Goal: Task Accomplishment & Management: Use online tool/utility

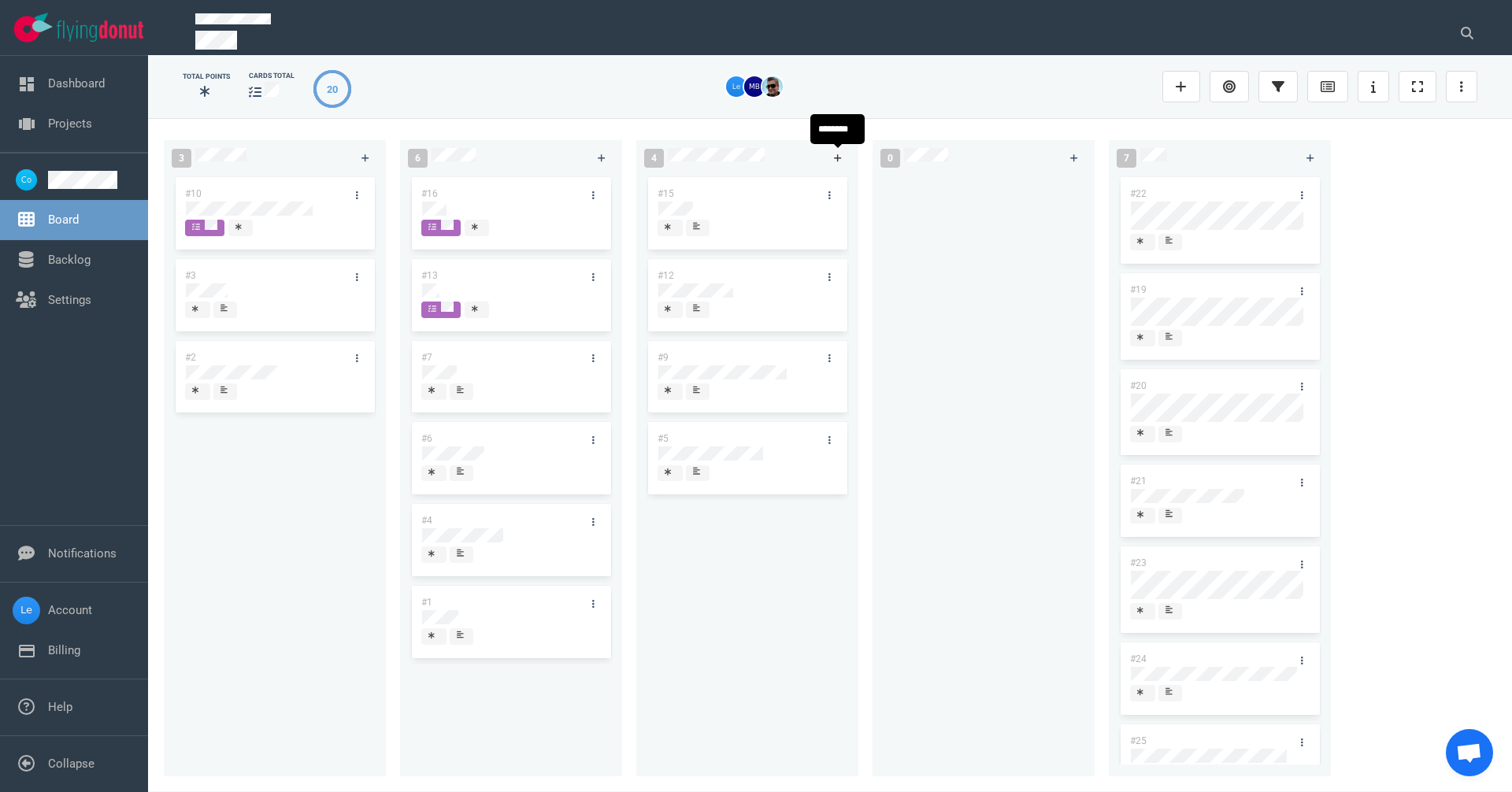
click at [834, 148] on link at bounding box center [837, 158] width 25 height 20
click at [677, 594] on div "#26 #15 #12 #9 #5 #5" at bounding box center [747, 466] width 203 height 583
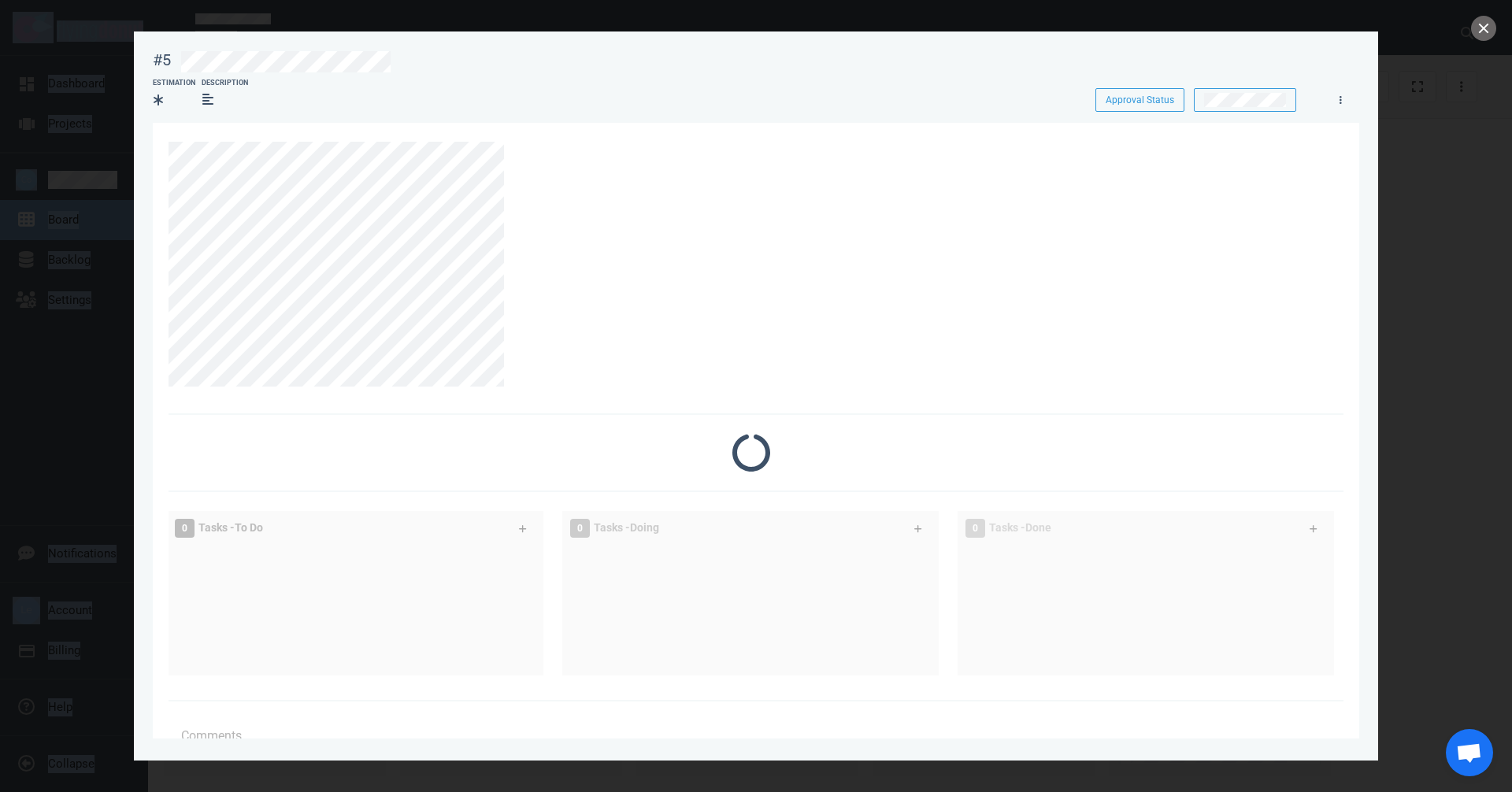
click at [684, 537] on div "0 Tasks - Doing" at bounding box center [733, 528] width 345 height 38
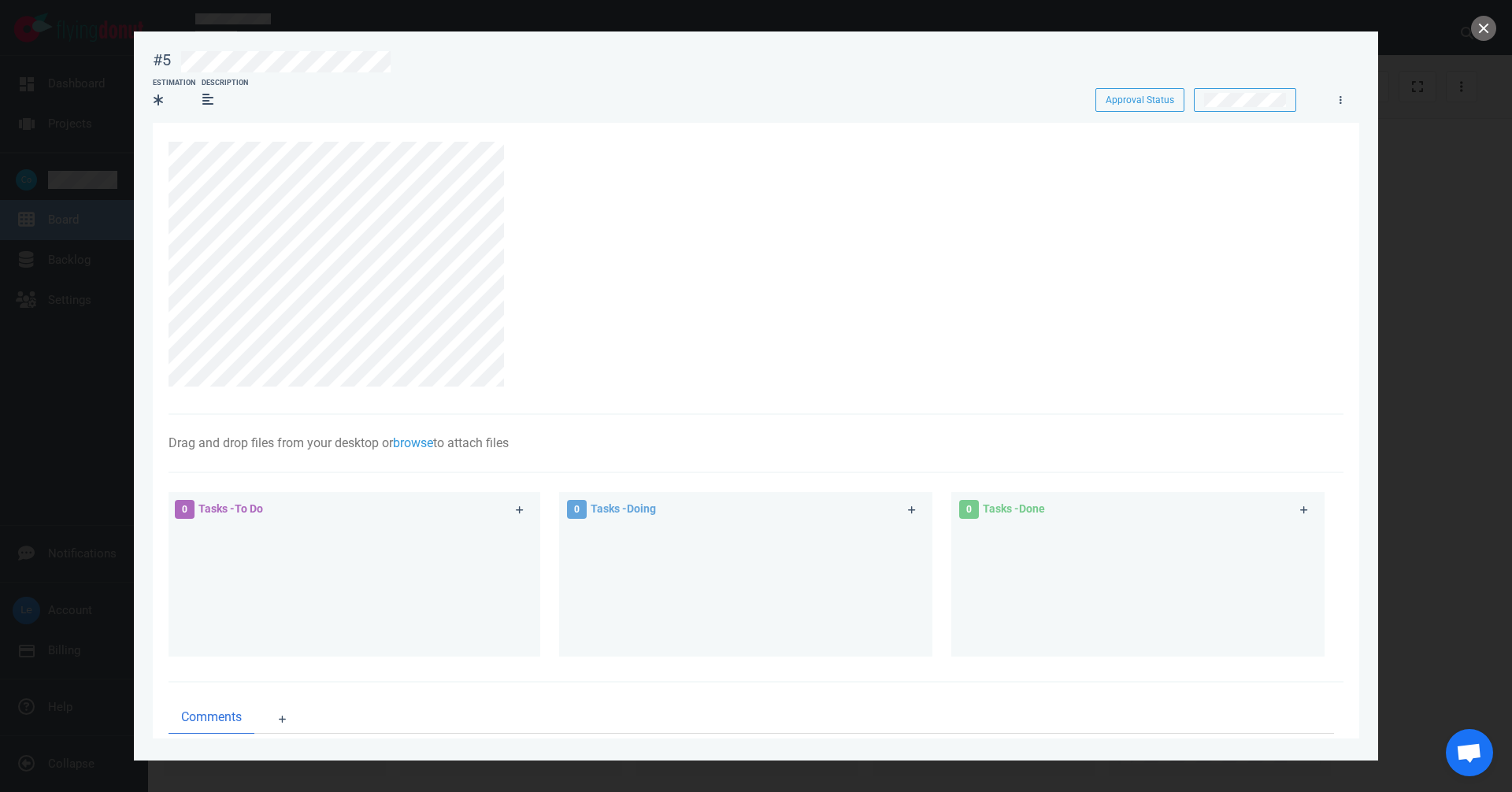
click at [172, 63] on div at bounding box center [749, 59] width 1157 height 37
click at [1480, 27] on button "close" at bounding box center [1483, 28] width 25 height 25
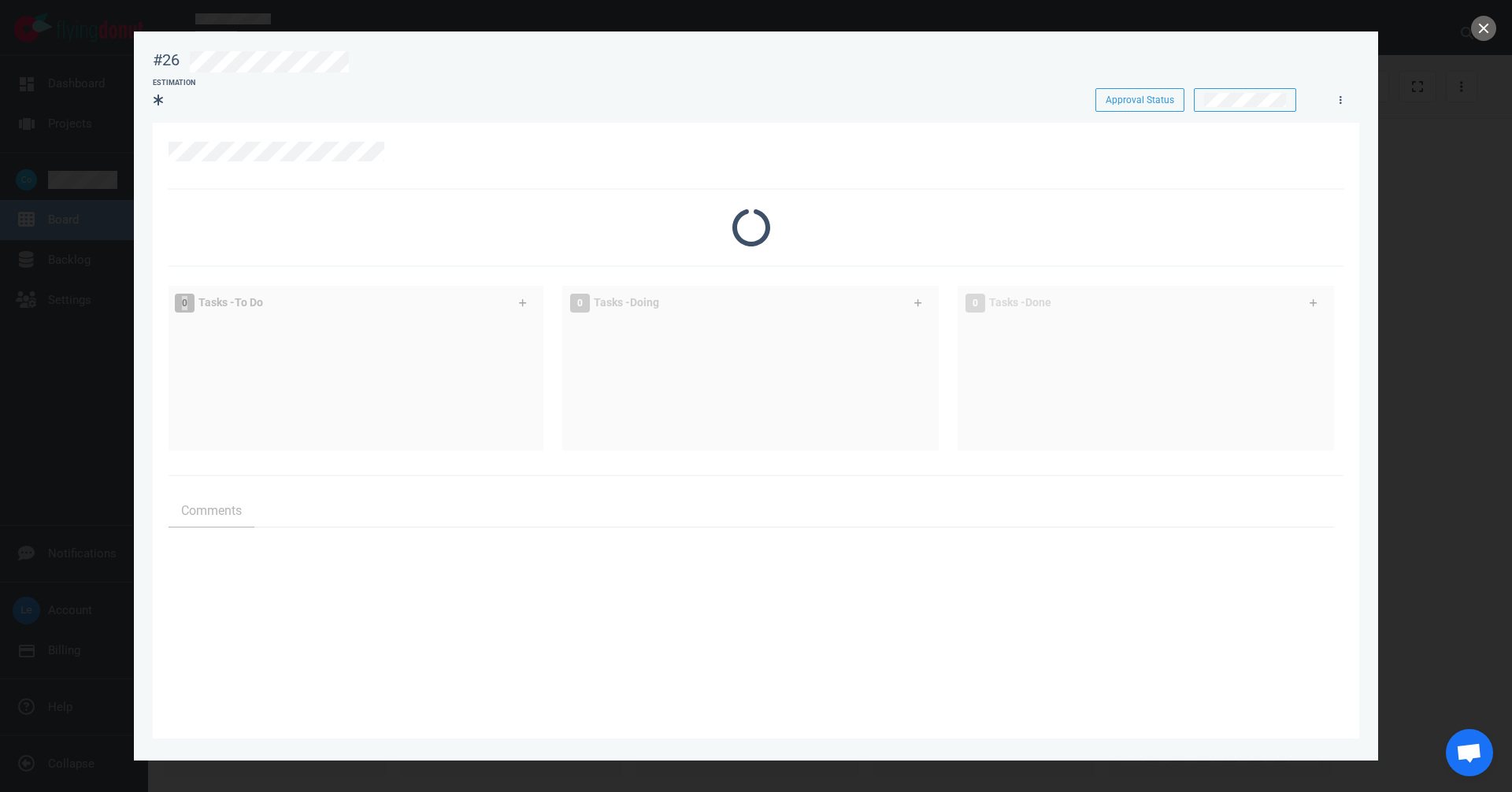
click at [708, 209] on div at bounding box center [751, 227] width 1166 height 37
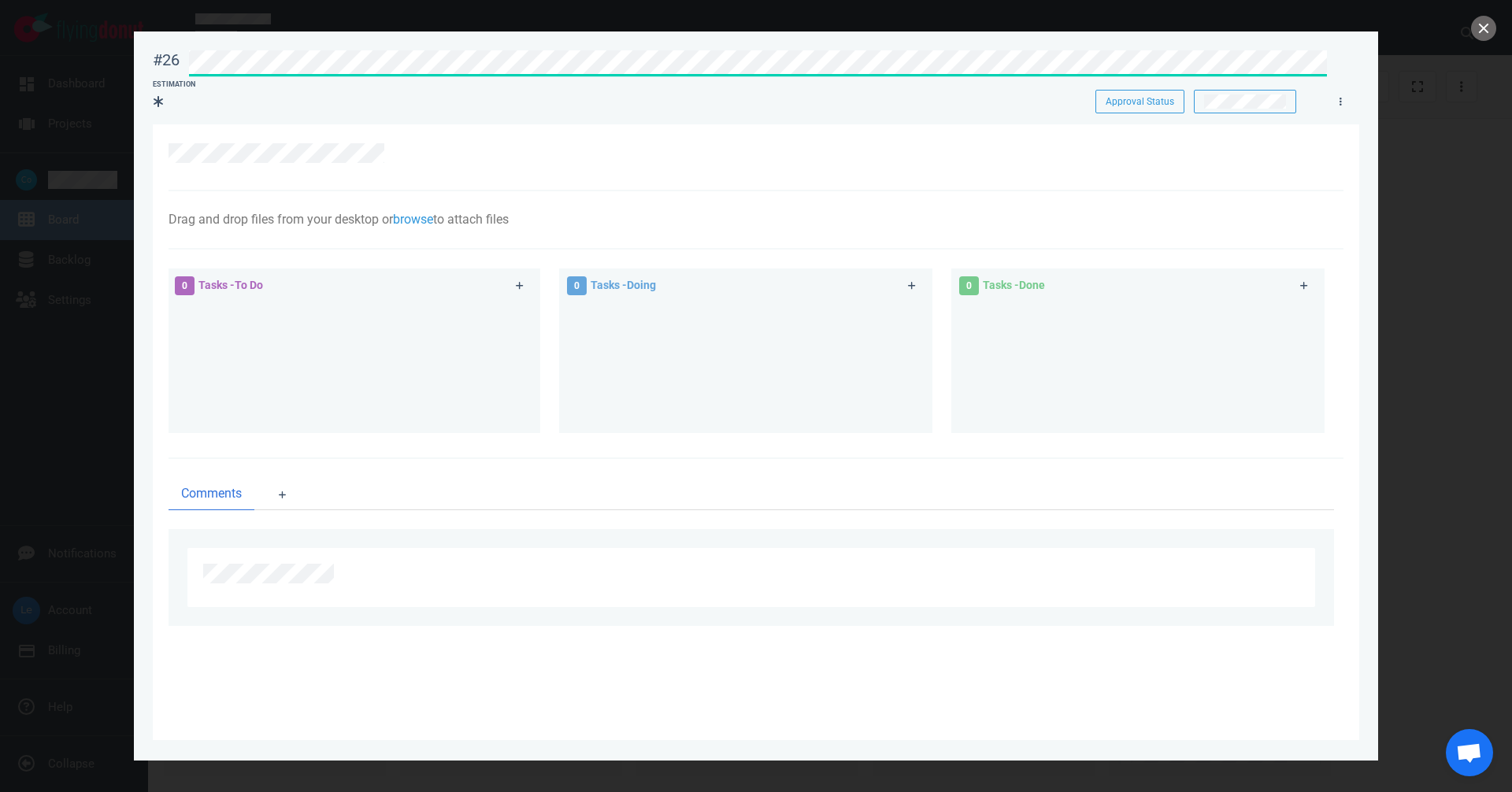
click at [104, 23] on div "#26 Approval Status Estimation Approval Status Drag and drop files from your de…" at bounding box center [756, 396] width 1512 height 792
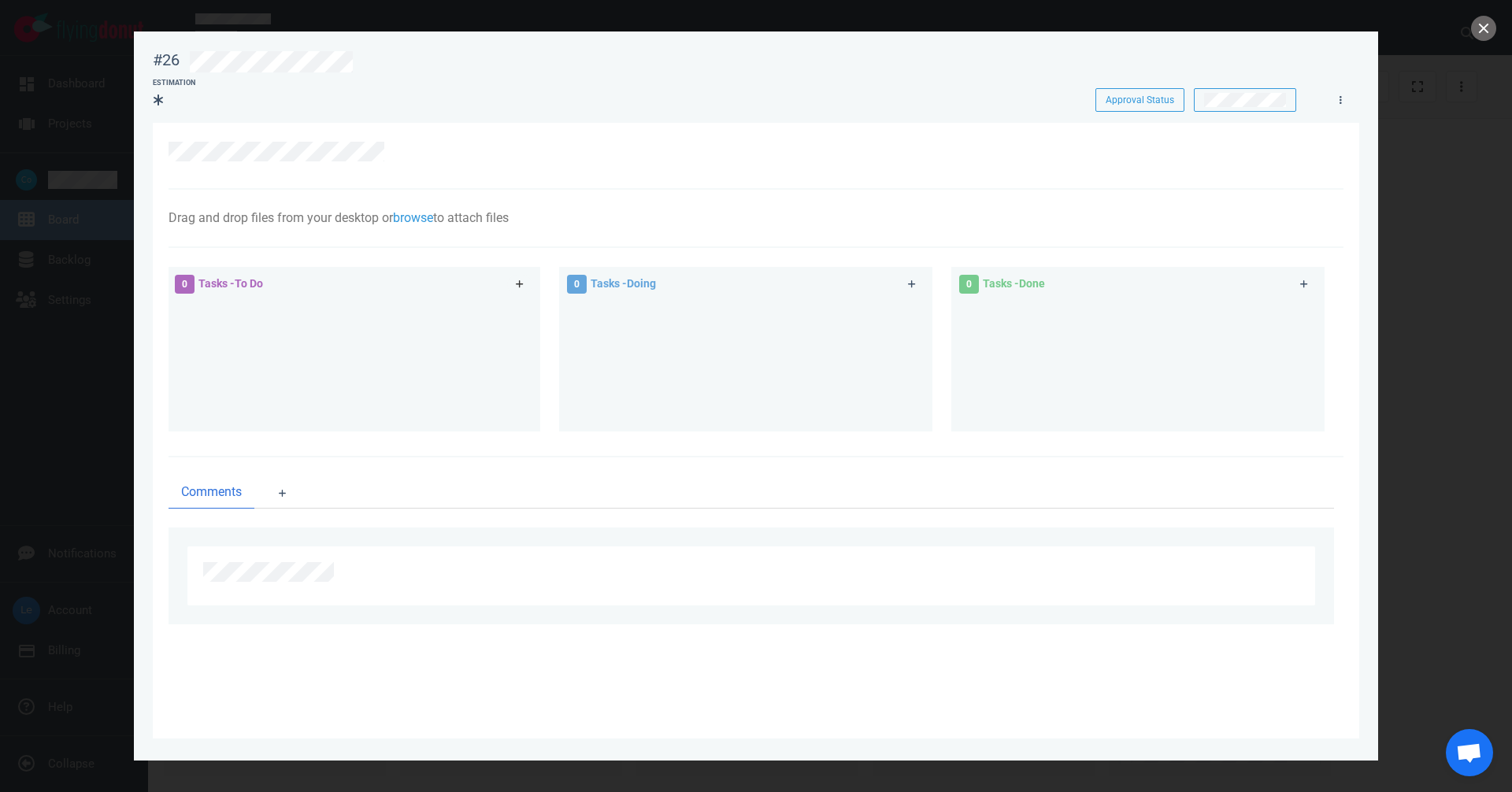
click at [526, 282] on link at bounding box center [520, 284] width 25 height 20
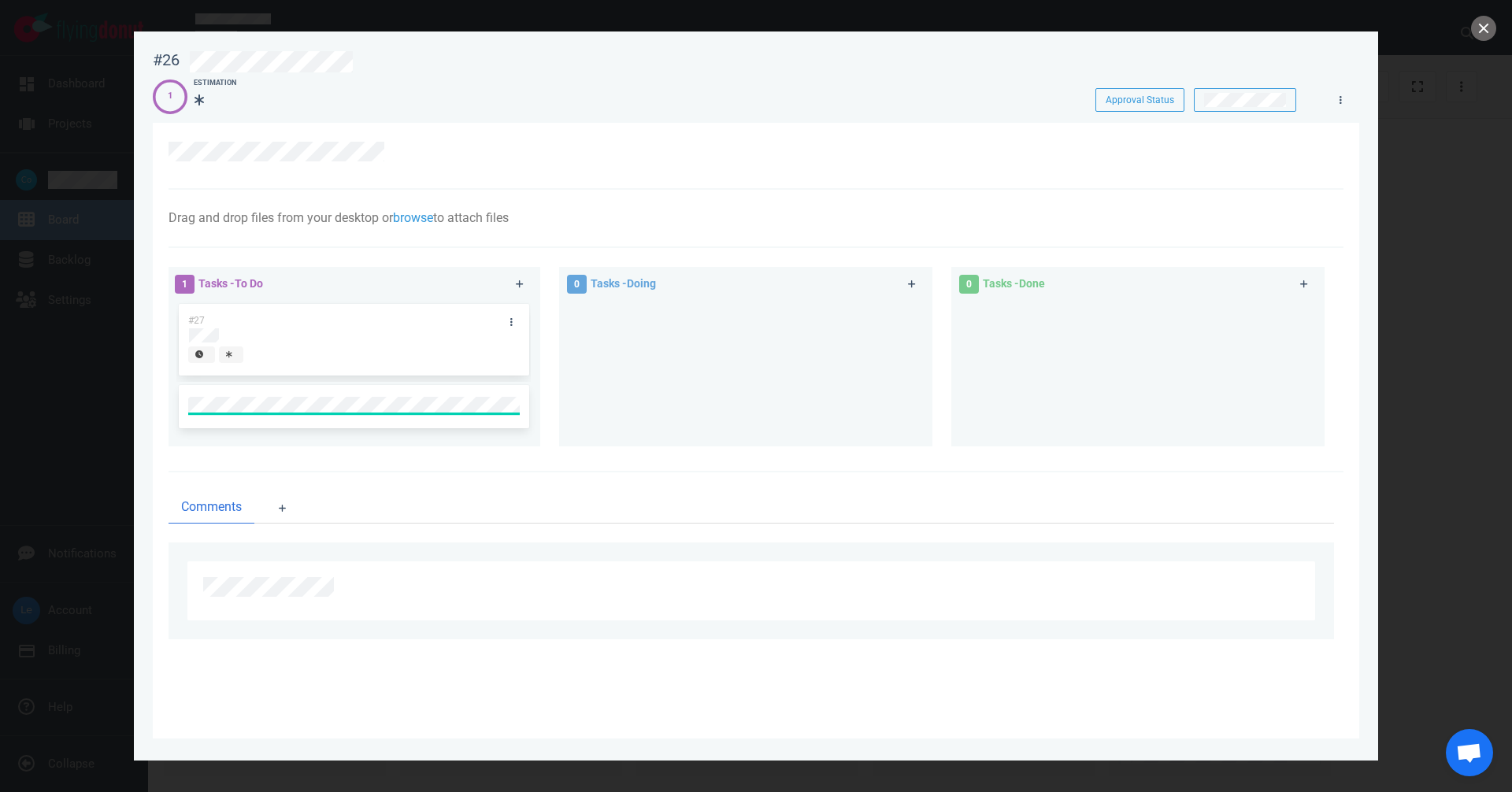
click at [248, 341] on div at bounding box center [353, 335] width 329 height 14
click at [250, 341] on div "#27" at bounding box center [354, 341] width 331 height 73
click at [240, 335] on div at bounding box center [353, 335] width 329 height 14
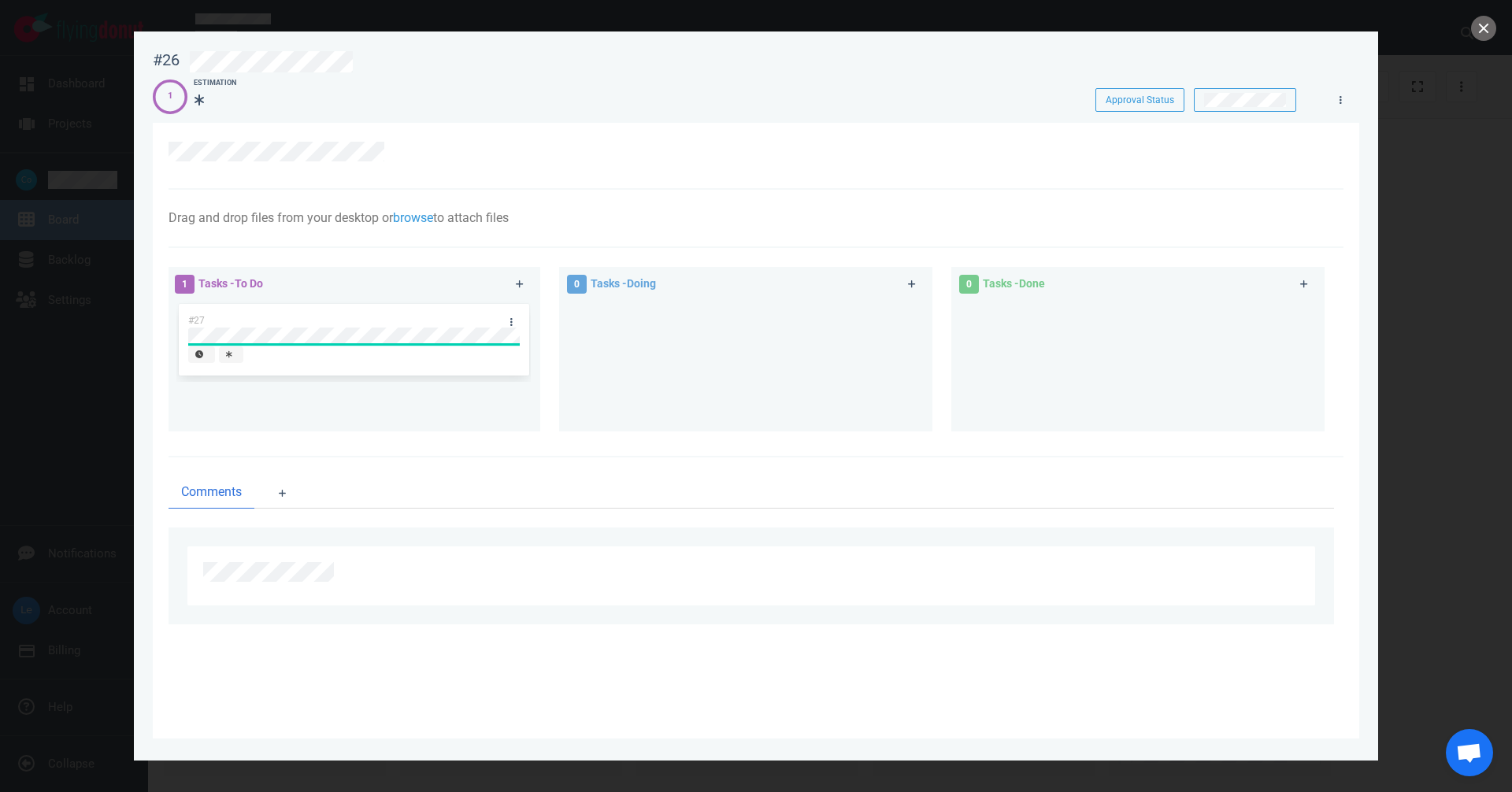
click at [509, 330] on div "#27" at bounding box center [353, 359] width 354 height 118
click at [504, 319] on link at bounding box center [511, 321] width 25 height 20
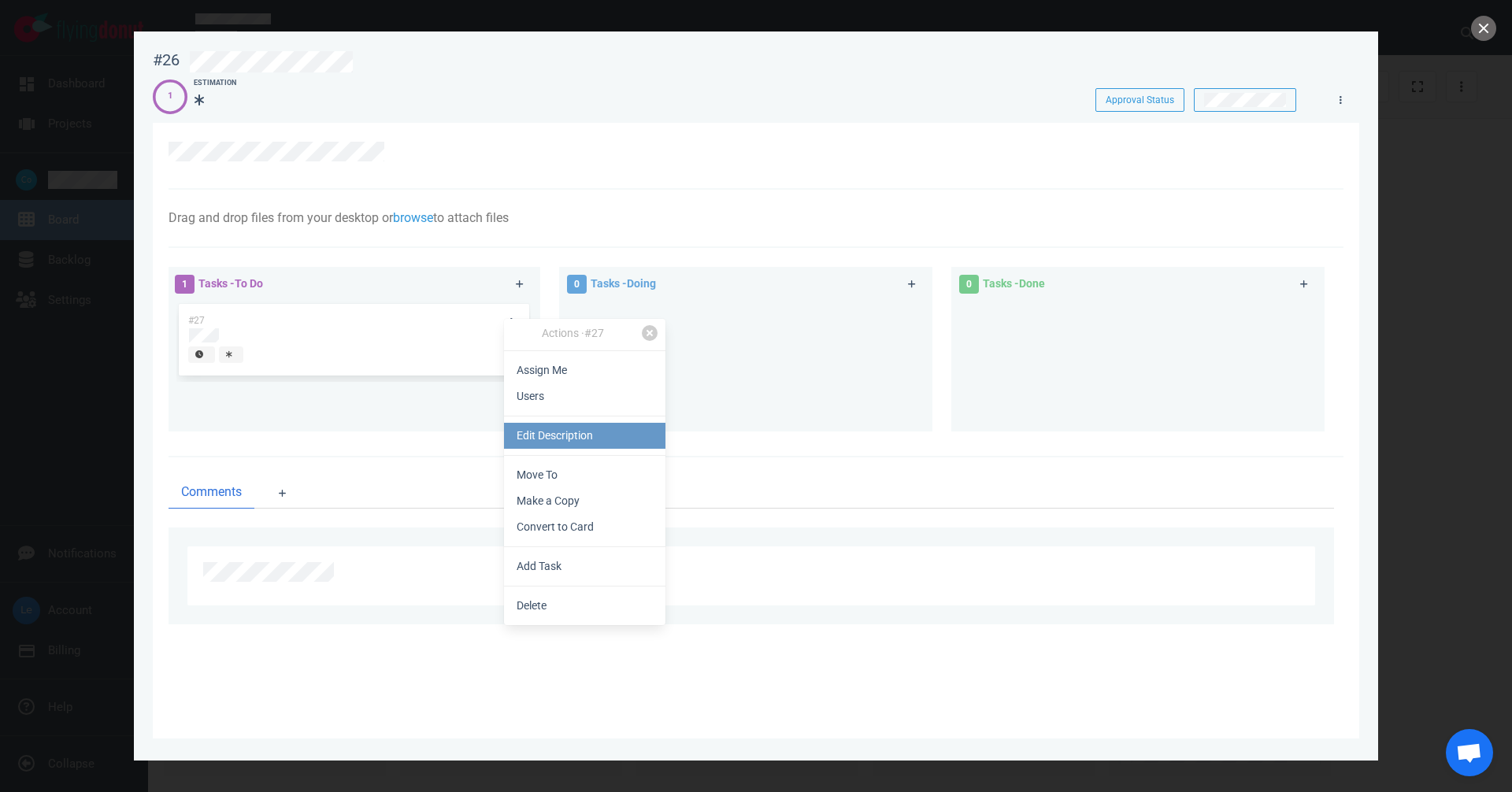
click at [544, 439] on link "Edit Description" at bounding box center [585, 435] width 162 height 26
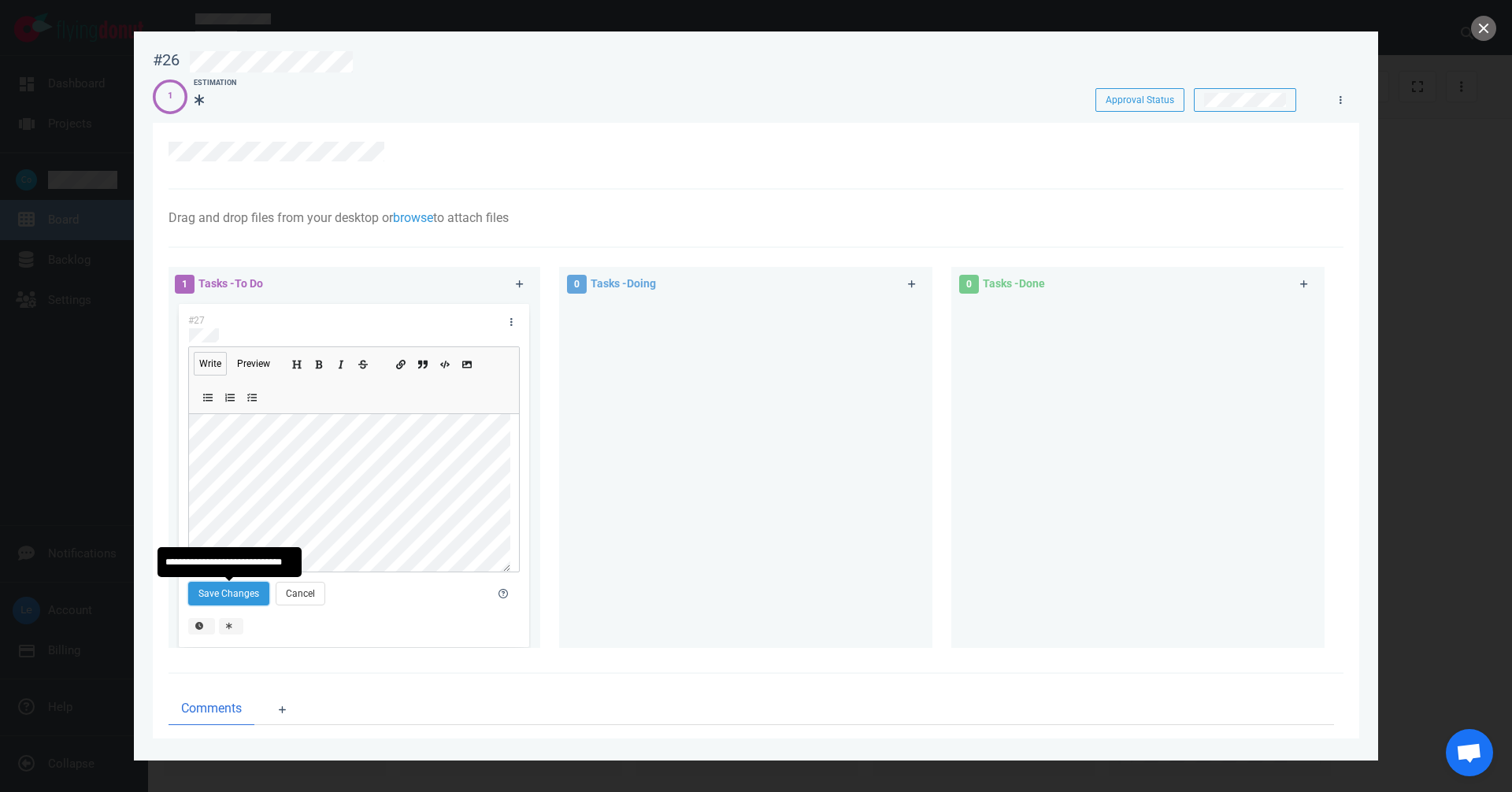
click at [221, 596] on button "Save Changes" at bounding box center [229, 593] width 81 height 24
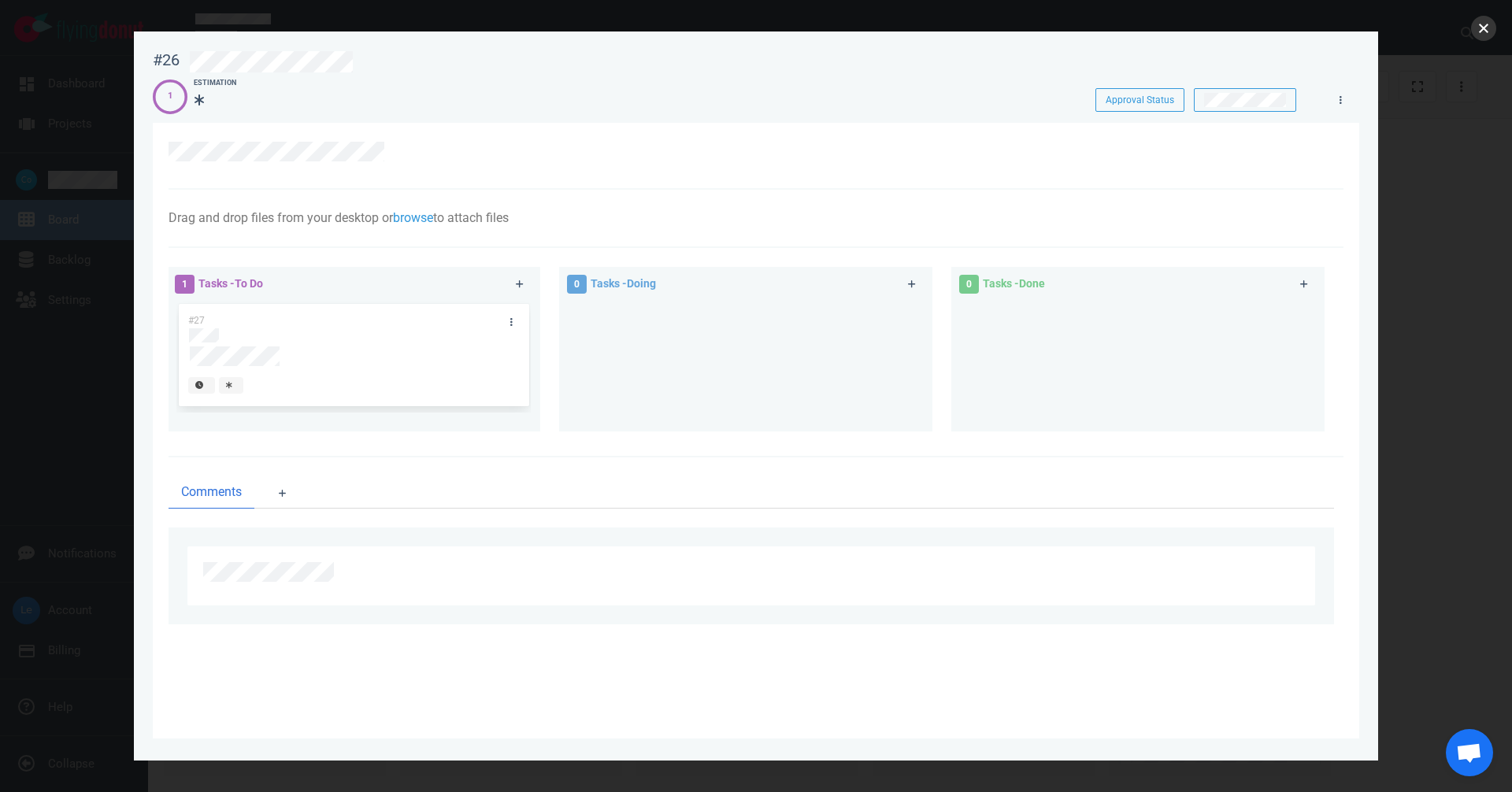
click at [1484, 27] on button "close" at bounding box center [1483, 28] width 25 height 25
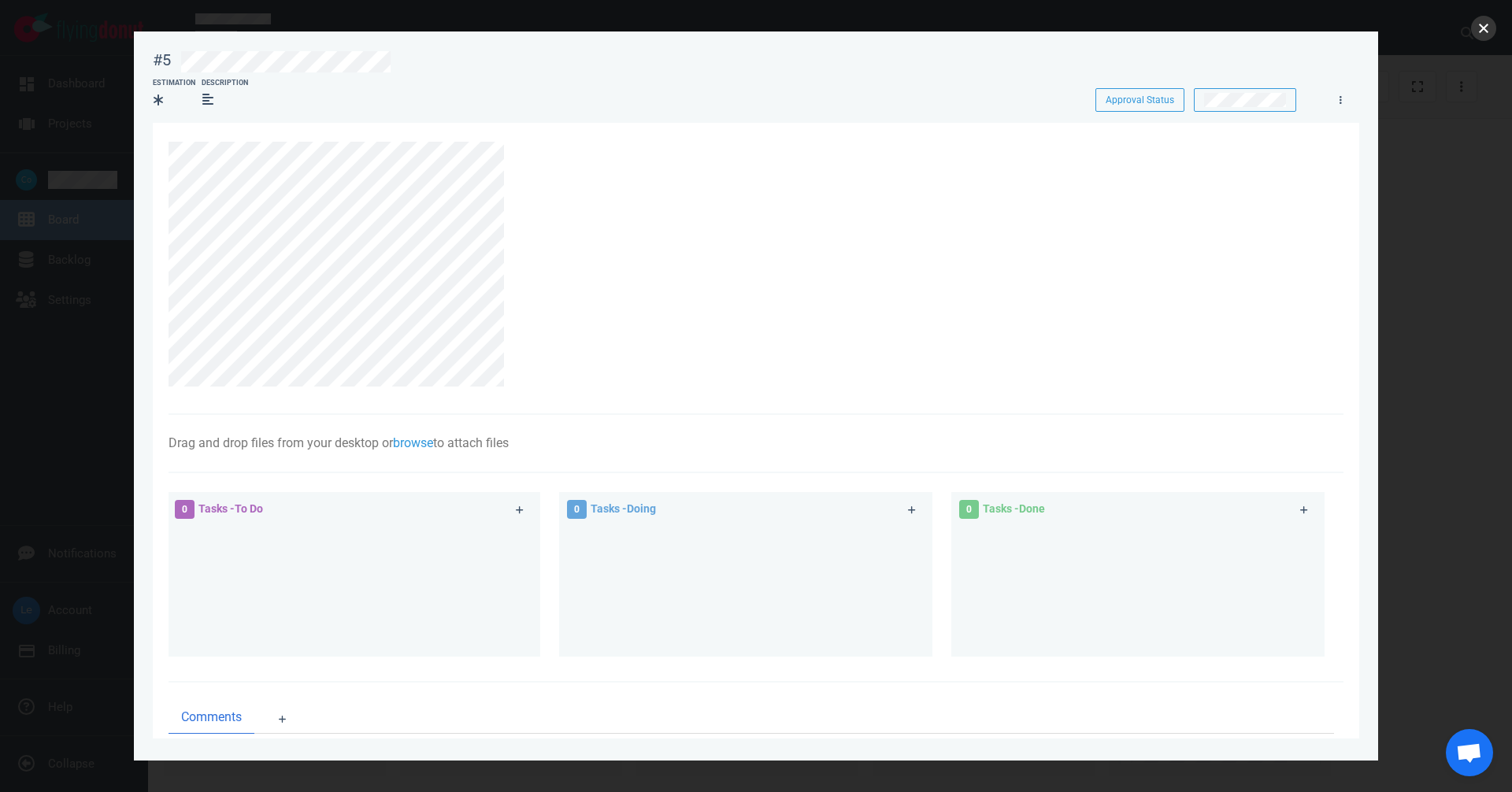
click at [1476, 29] on button "close" at bounding box center [1483, 28] width 25 height 25
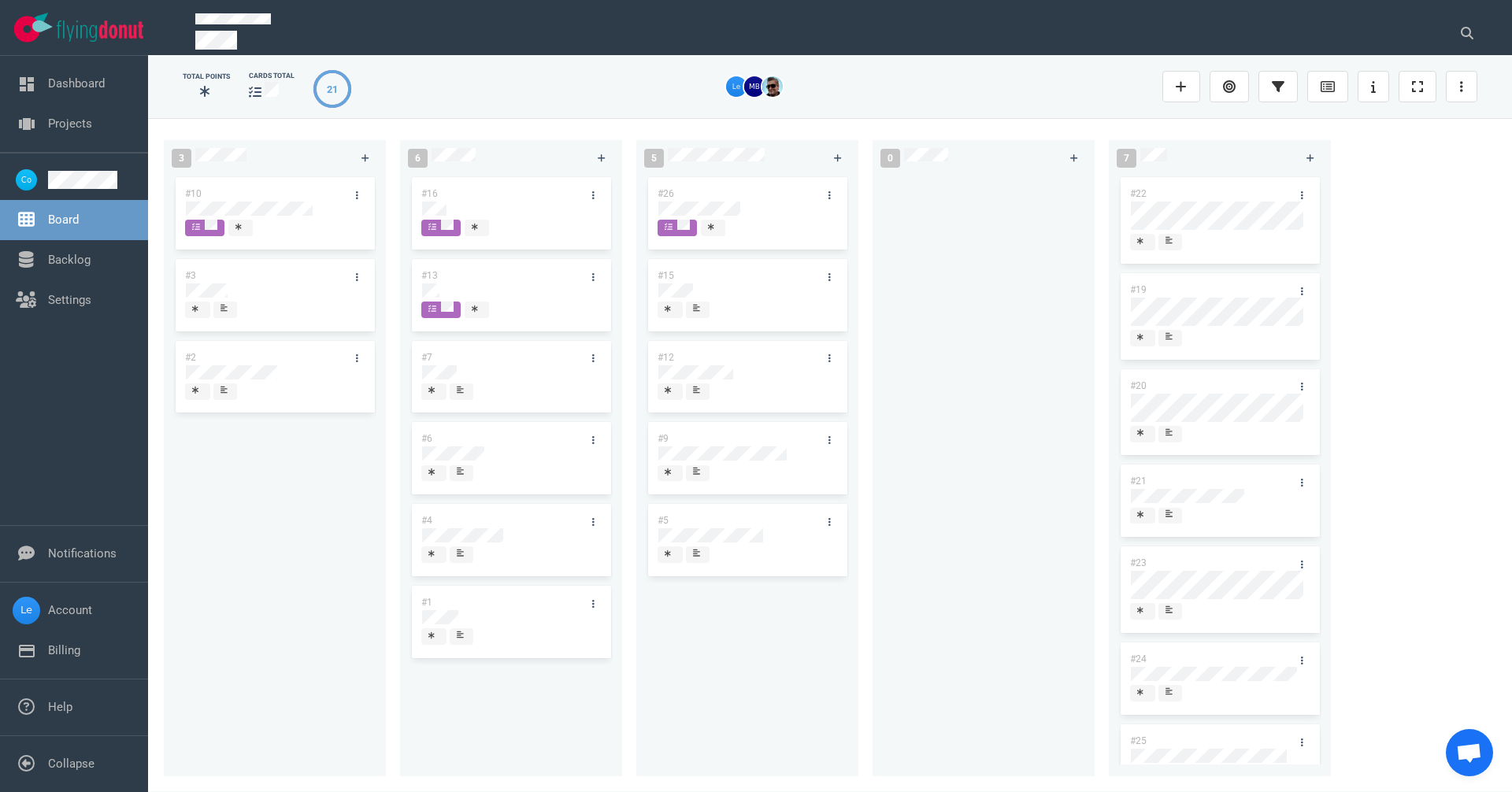
click at [727, 199] on div "#26" at bounding box center [732, 193] width 168 height 33
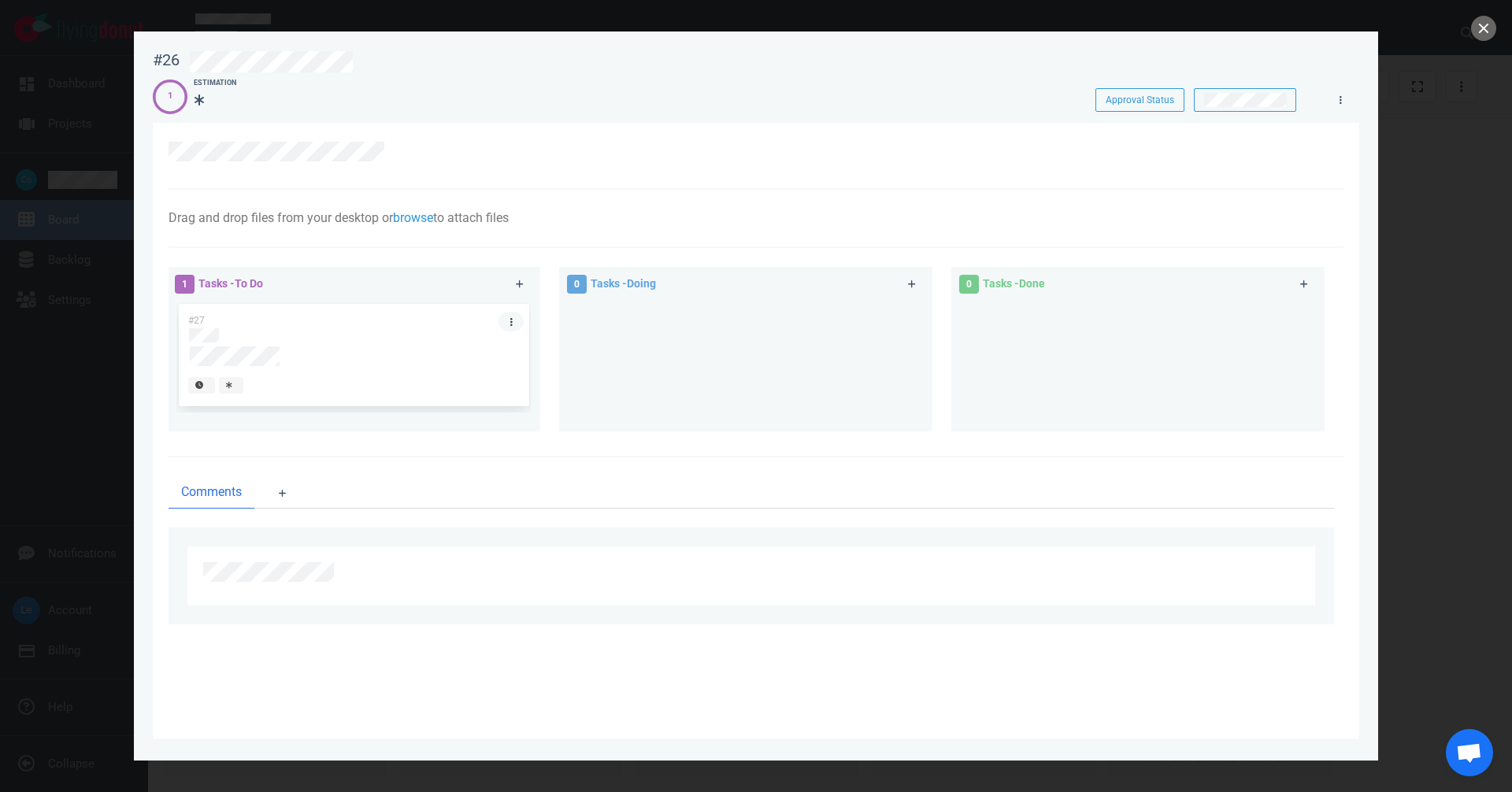
click at [518, 321] on link at bounding box center [511, 321] width 25 height 20
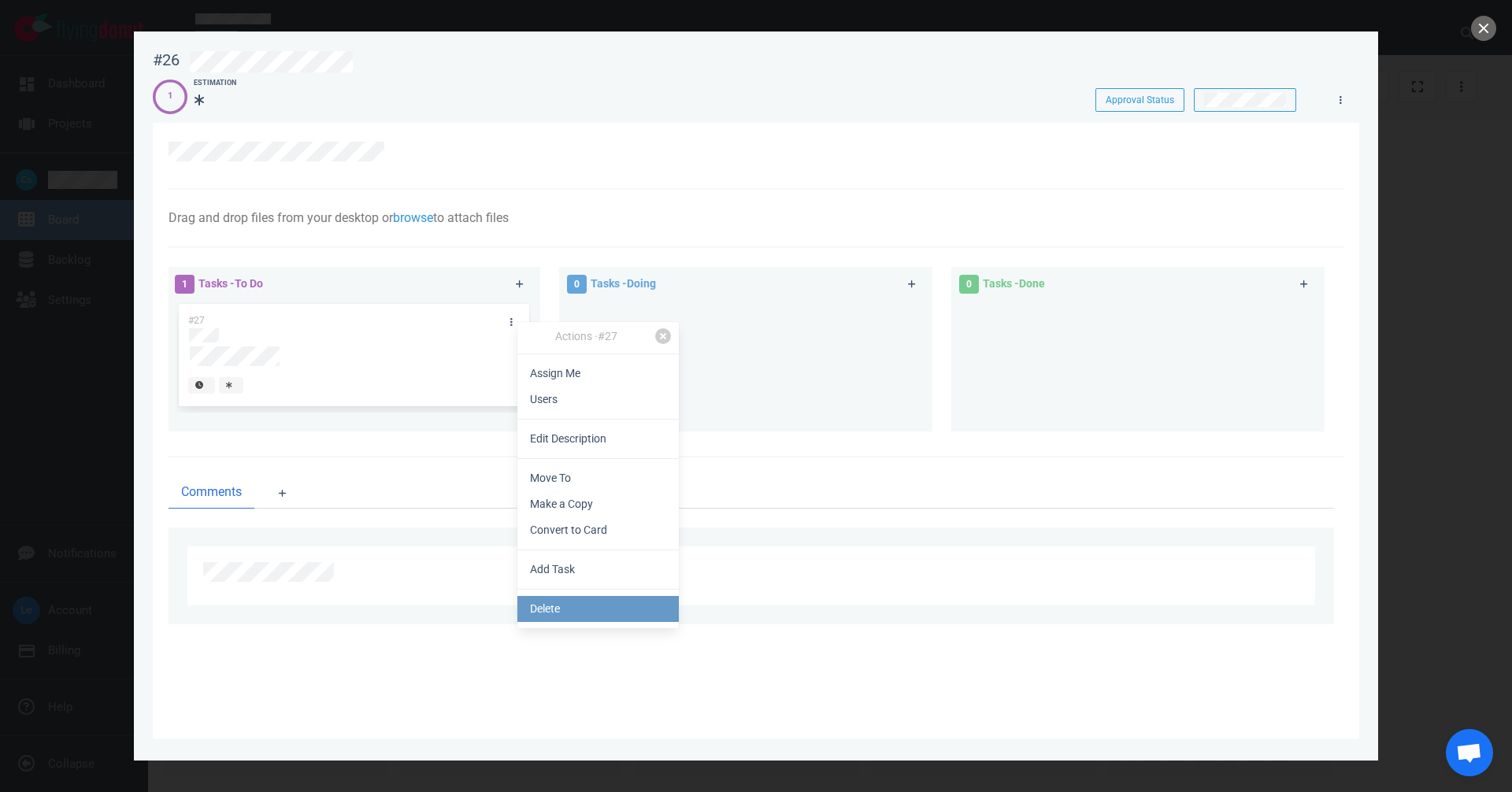
click at [579, 609] on link "Delete" at bounding box center [598, 608] width 162 height 26
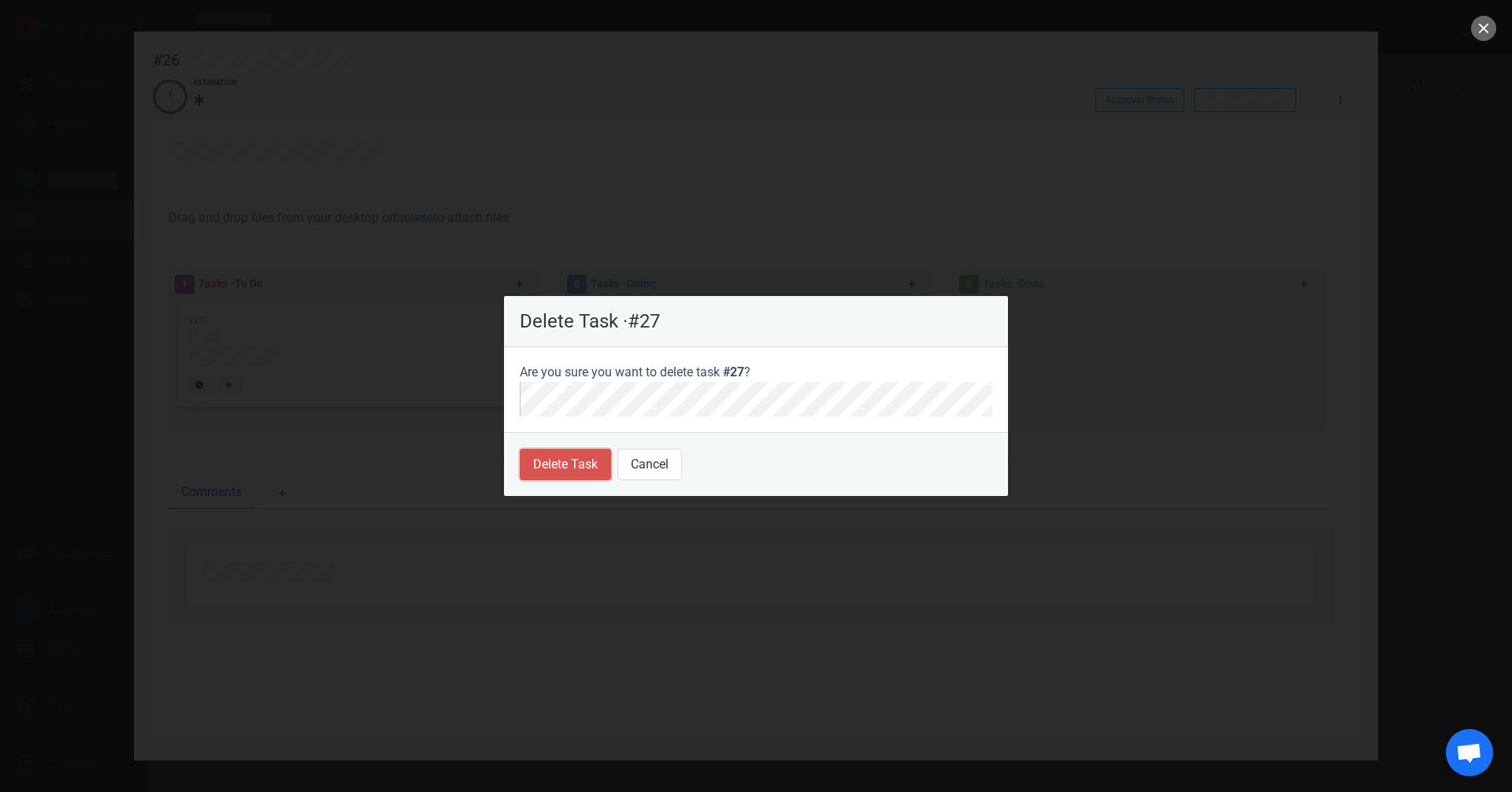
click at [565, 477] on button "Delete Task" at bounding box center [565, 464] width 91 height 32
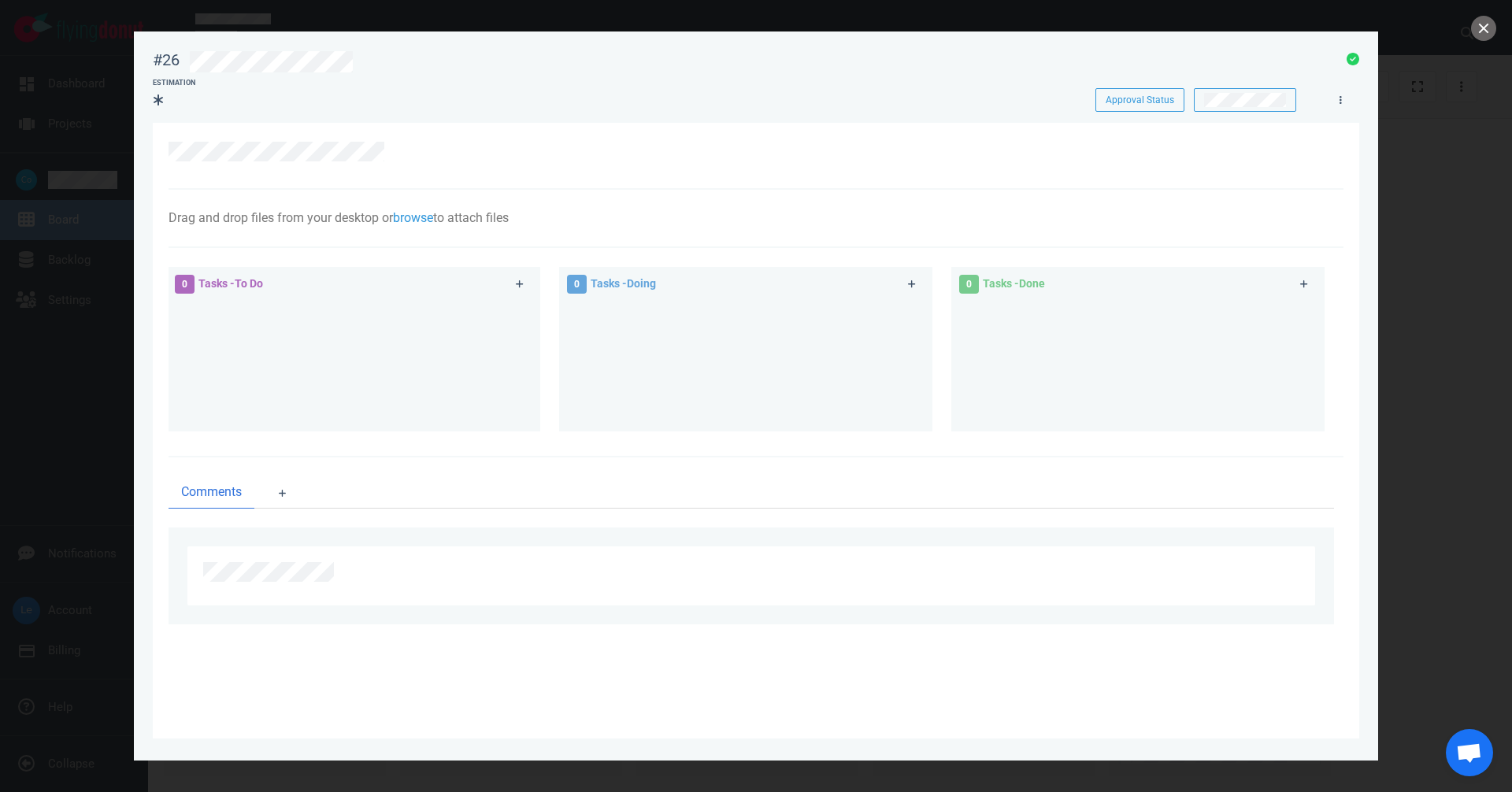
click at [281, 162] on div at bounding box center [751, 155] width 1166 height 28
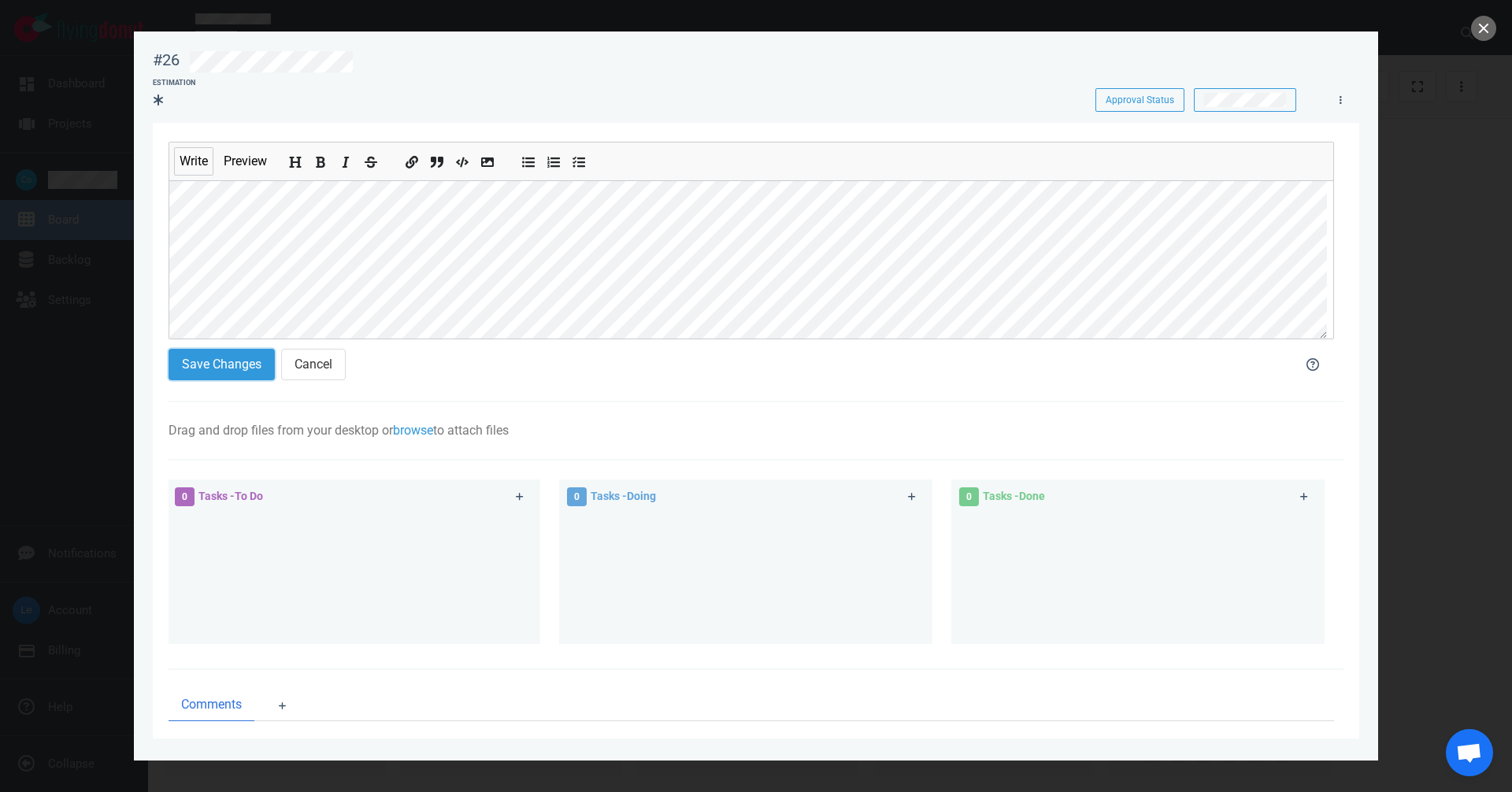
click at [233, 363] on button "Save Changes" at bounding box center [221, 363] width 106 height 32
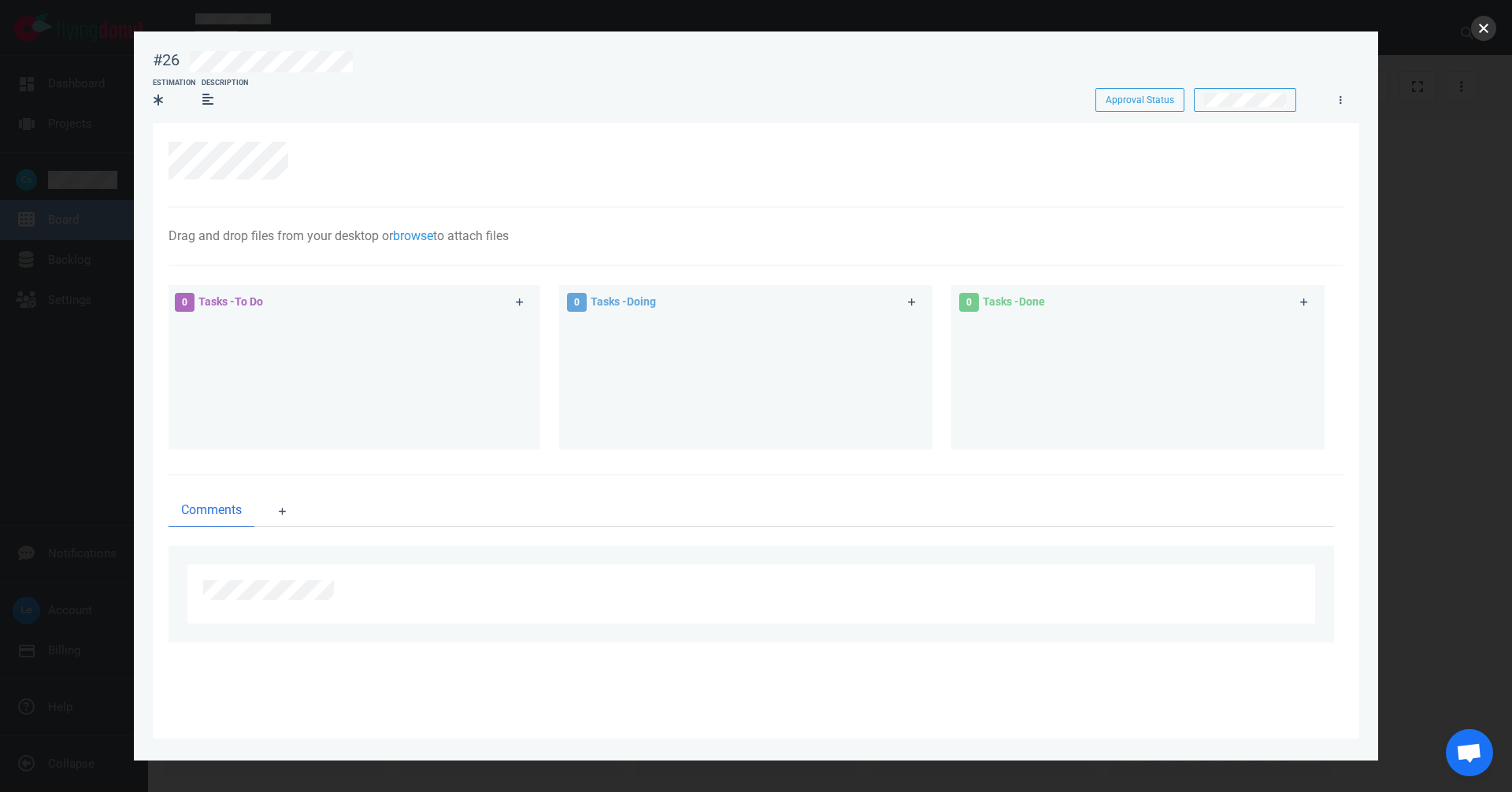
click at [1488, 28] on button "close" at bounding box center [1483, 28] width 25 height 25
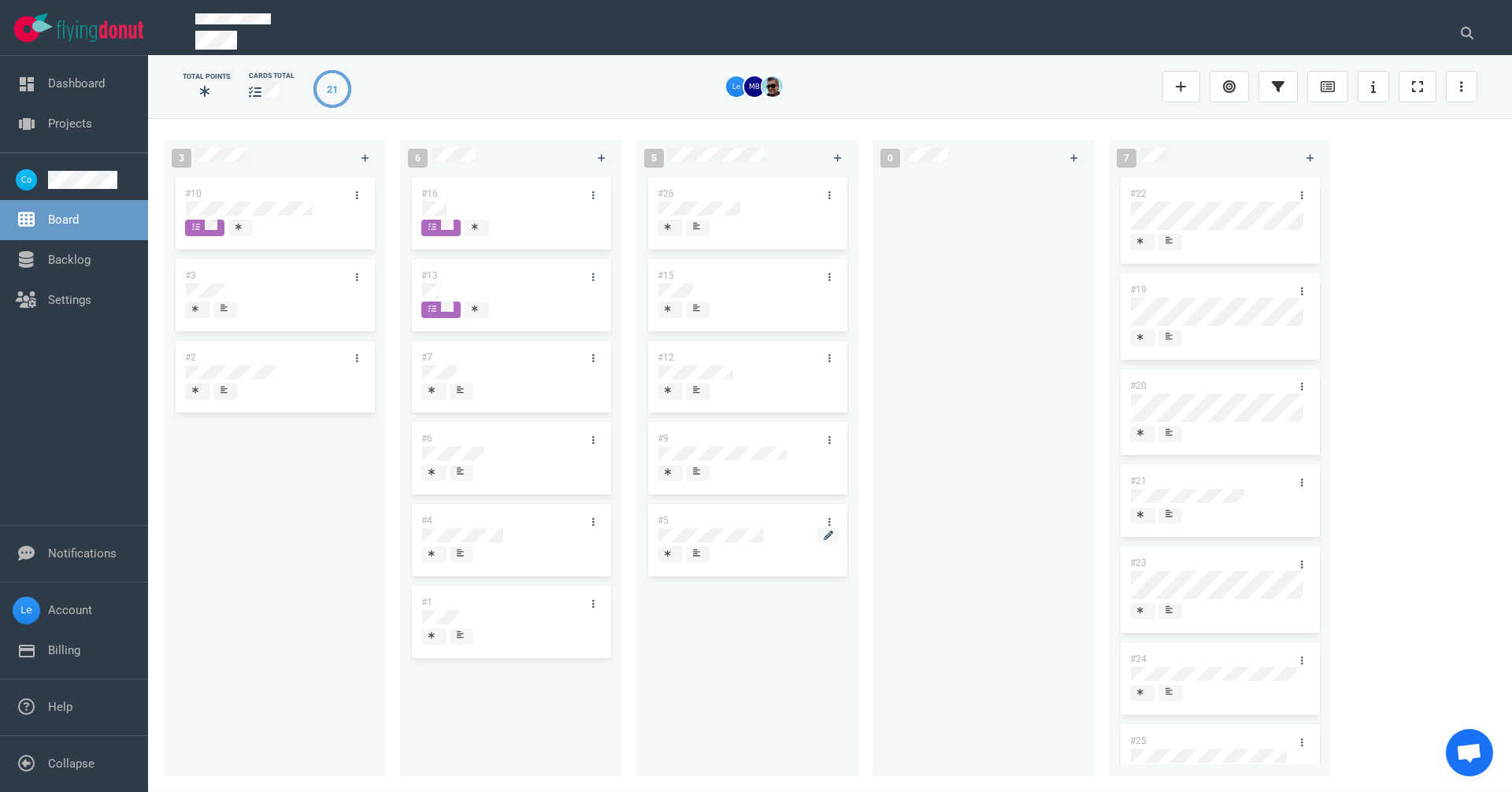
click at [737, 546] on div at bounding box center [747, 537] width 180 height 19
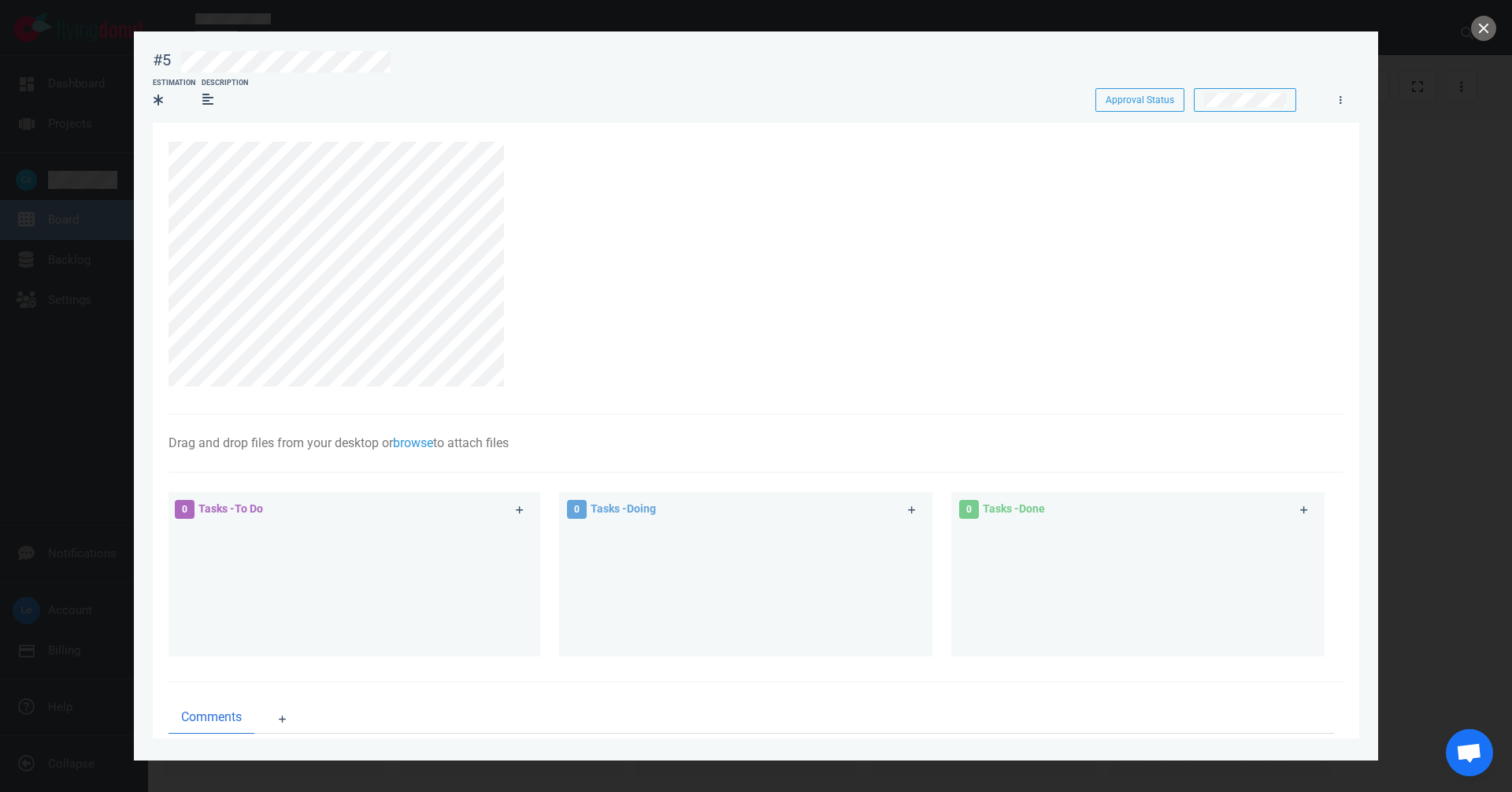
drag, startPoint x: 514, startPoint y: 378, endPoint x: 166, endPoint y: 384, distance: 348.1
click at [166, 384] on section "Drag and drop files from your desktop or browse to attach files Attach Files Co…" at bounding box center [756, 503] width 1206 height 761
drag, startPoint x: 1499, startPoint y: 12, endPoint x: 1498, endPoint y: 34, distance: 22.0
click at [1499, 28] on div at bounding box center [756, 396] width 1512 height 792
click at [1498, 31] on div at bounding box center [756, 396] width 1512 height 792
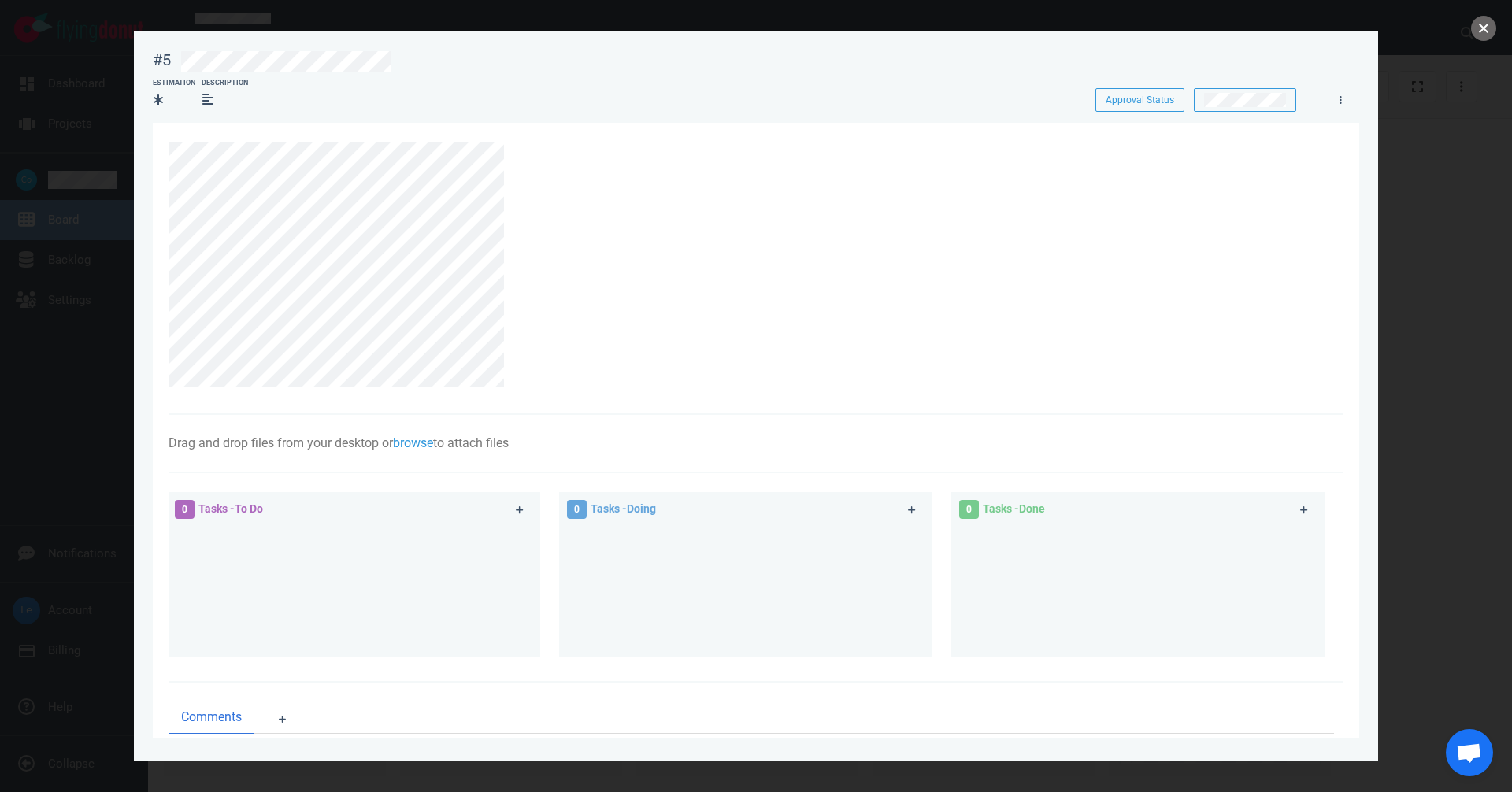
click at [1491, 29] on button "close" at bounding box center [1483, 28] width 25 height 25
